Goal: Find specific page/section: Find specific page/section

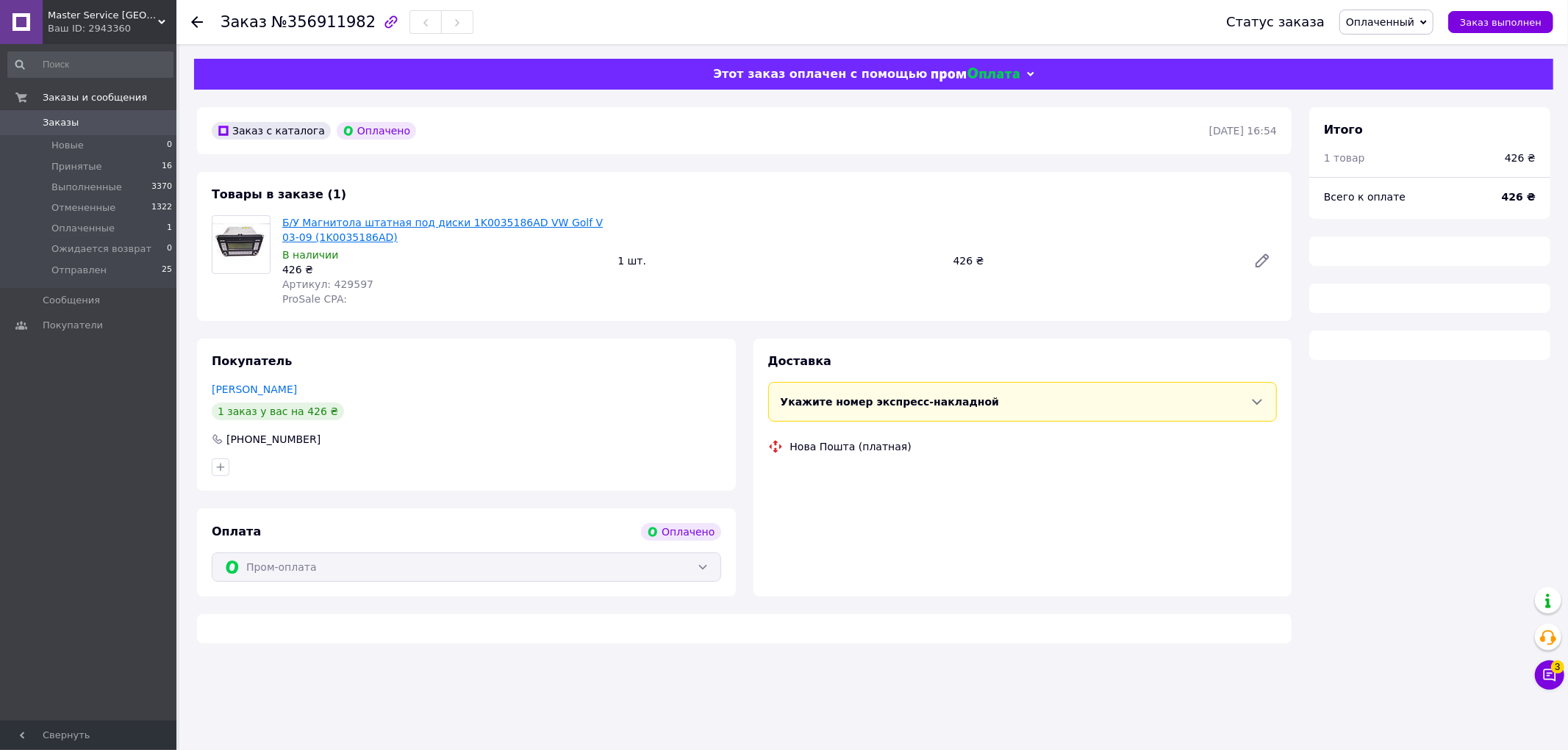
click at [362, 223] on link "Б/У Магнитола штатная под диски 1K0035186AD VW Golf V 03-09 (1K0035186AD)" at bounding box center [442, 230] width 321 height 27
